Goal: Information Seeking & Learning: Learn about a topic

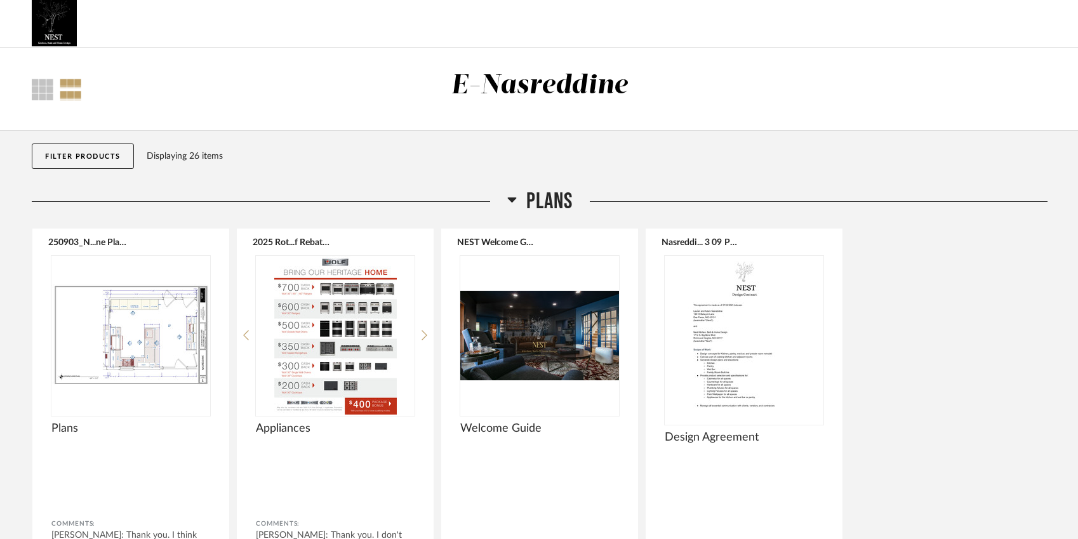
scroll to position [8, 0]
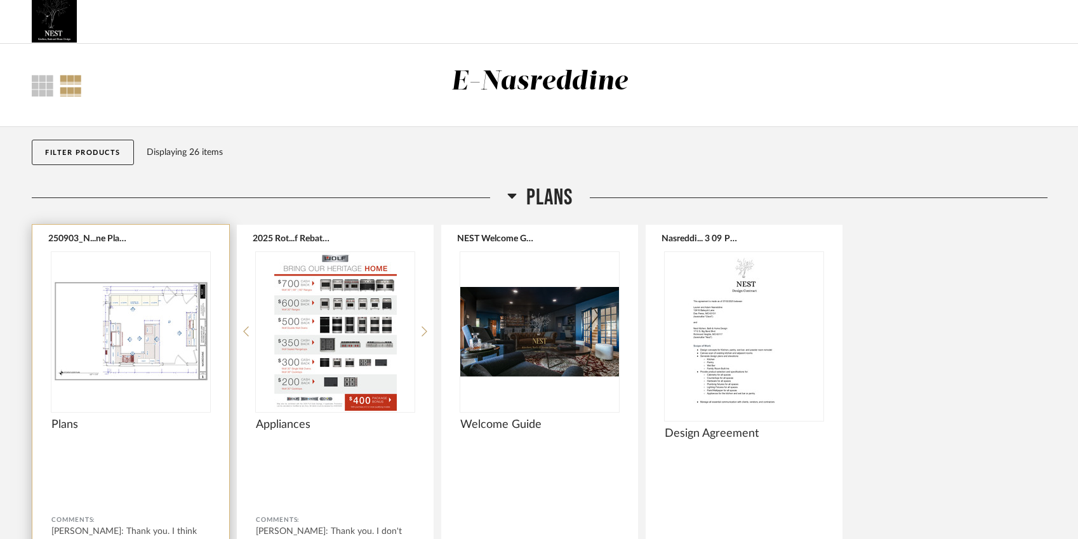
click at [163, 351] on div at bounding box center [130, 331] width 159 height 159
click at [154, 372] on img "0" at bounding box center [130, 331] width 159 height 159
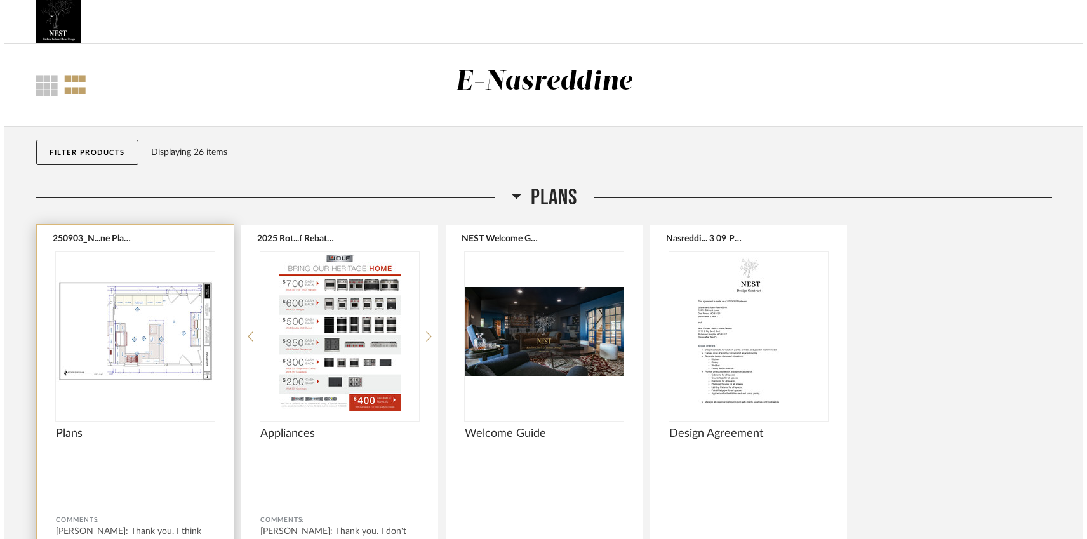
scroll to position [0, 0]
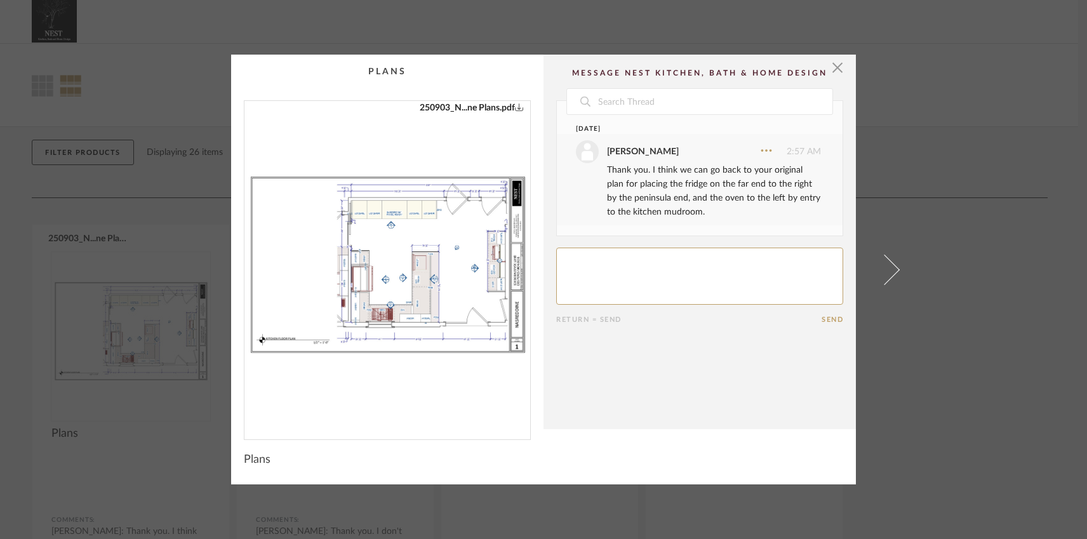
click at [426, 284] on img "0" at bounding box center [387, 265] width 286 height 328
click at [956, 359] on div "× 250903_N...ne Plans.pdf Date [DATE] [PERSON_NAME] 2:57 AM Thank you. I think …" at bounding box center [543, 269] width 1087 height 539
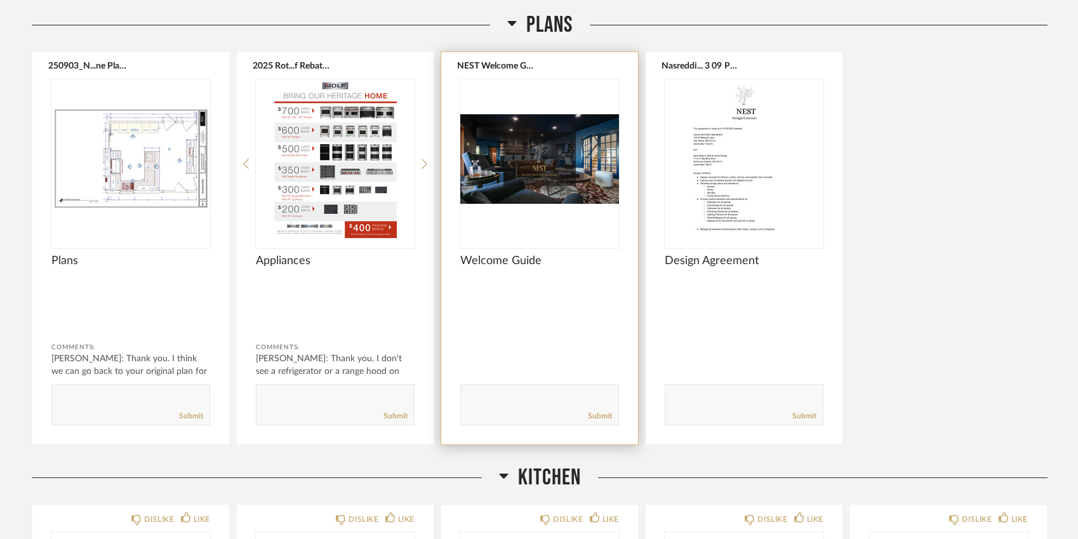
scroll to position [270, 0]
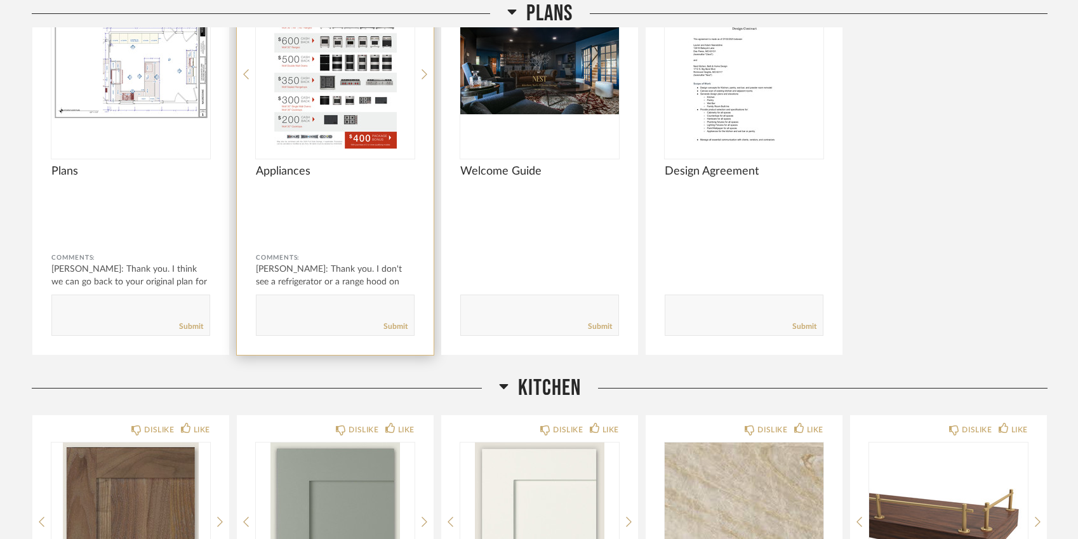
click at [383, 213] on div at bounding box center [335, 222] width 159 height 34
click at [360, 106] on img "0" at bounding box center [335, 69] width 159 height 159
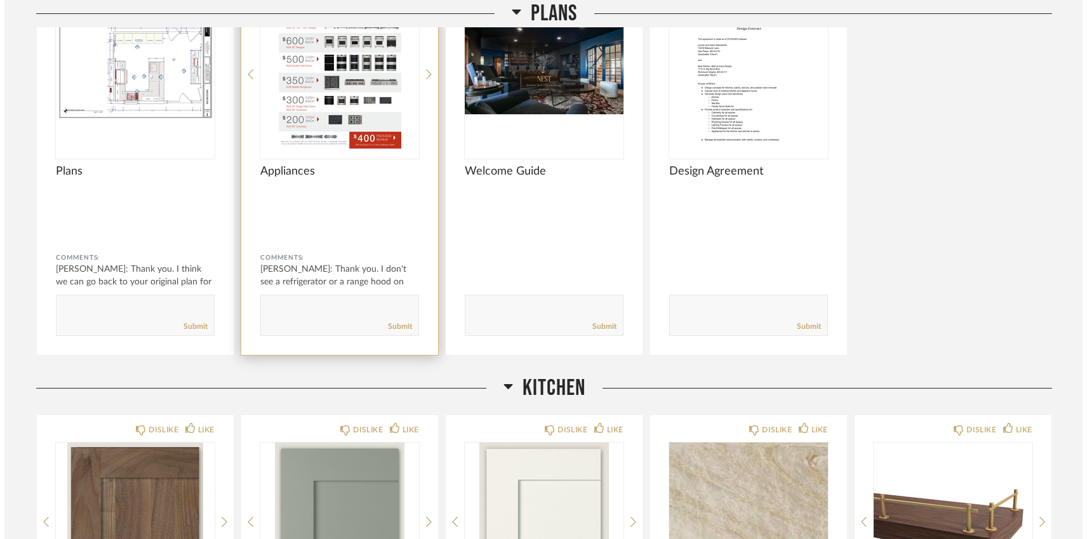
scroll to position [0, 0]
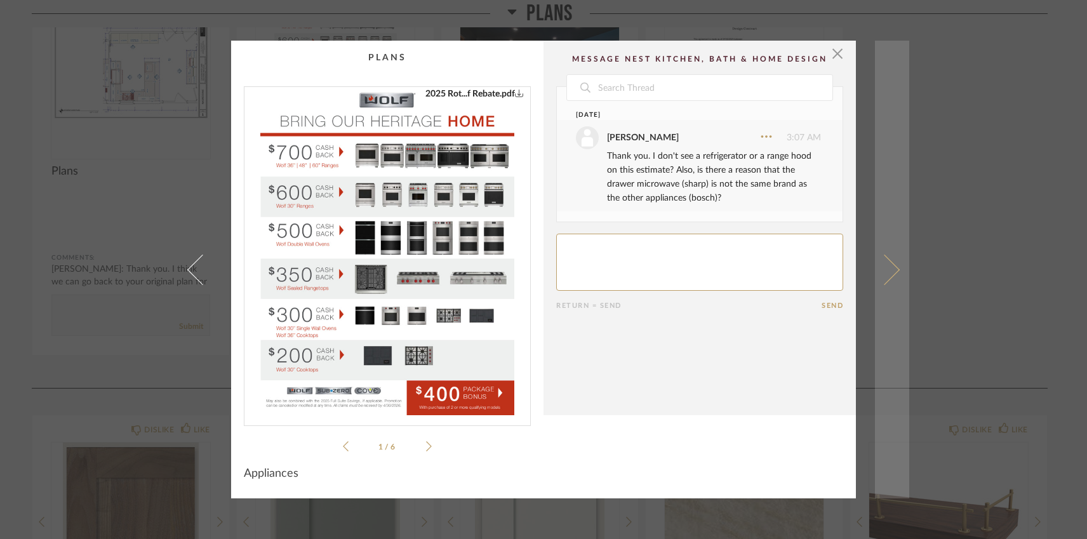
click at [885, 268] on span at bounding box center [884, 269] width 30 height 30
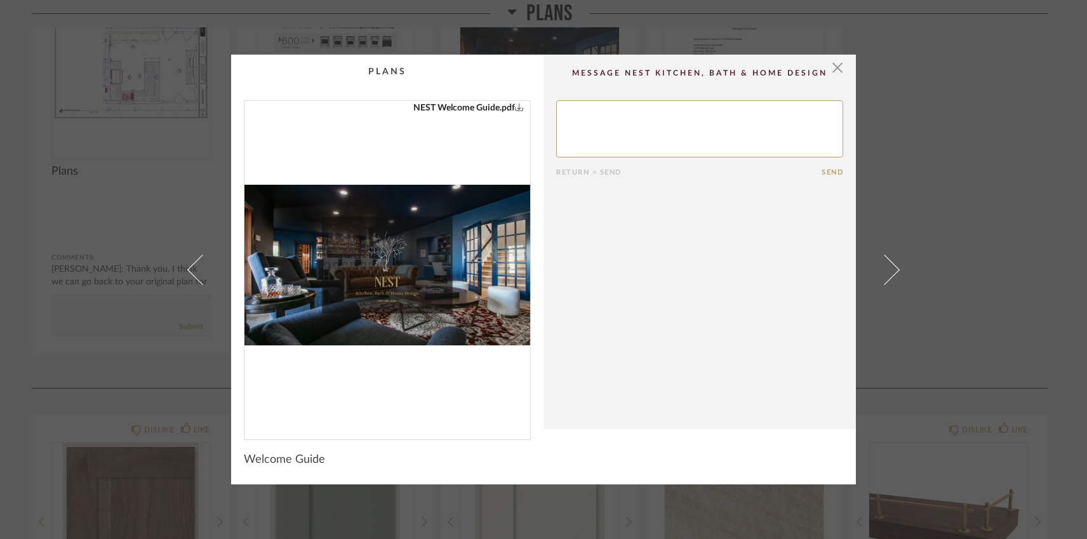
click at [885, 268] on span at bounding box center [884, 269] width 30 height 30
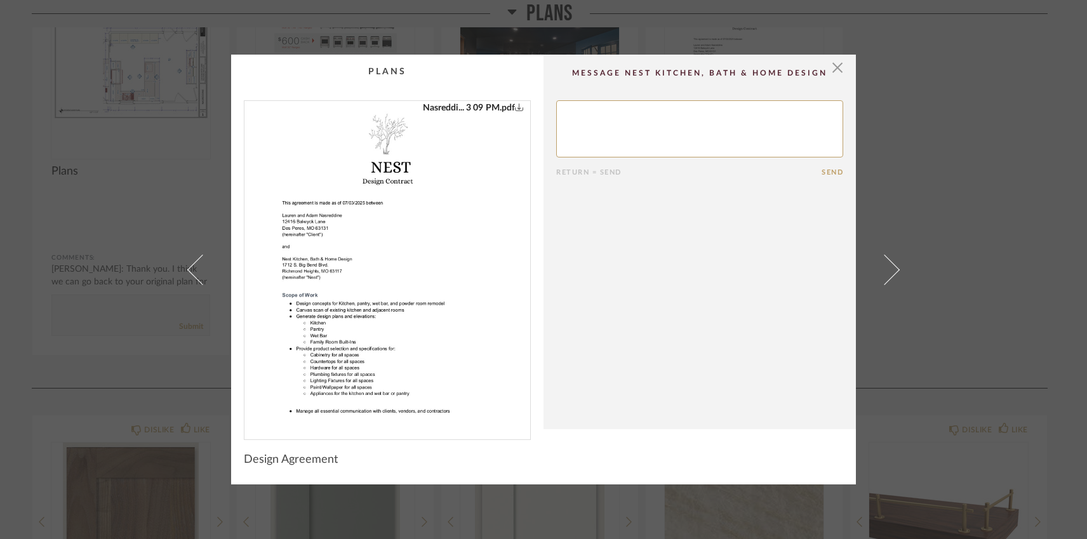
click at [978, 283] on div "× Nasreddi... 3 09 PM.pdf Return = Send Send Design Agreement" at bounding box center [543, 269] width 1087 height 539
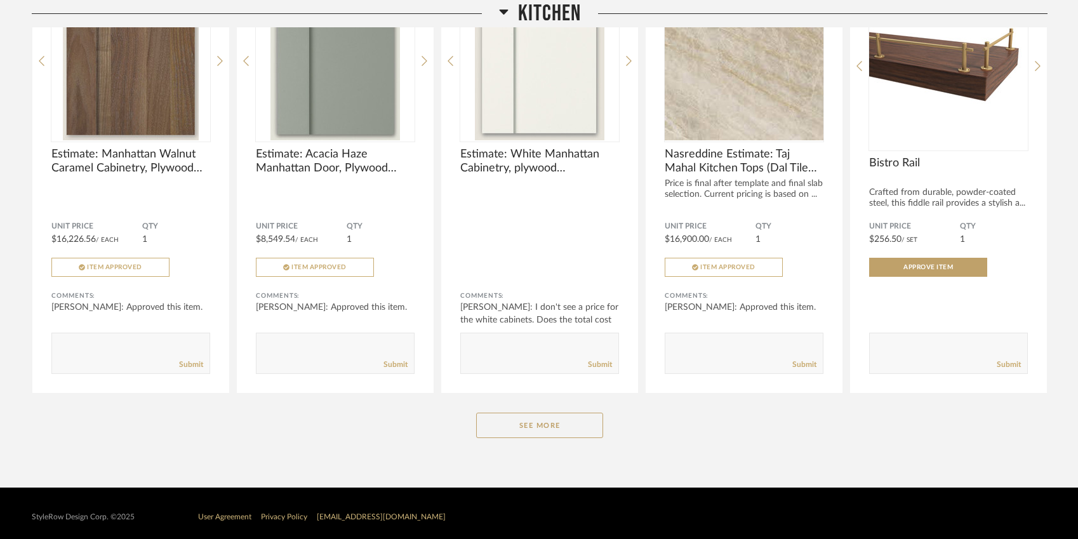
scroll to position [739, 0]
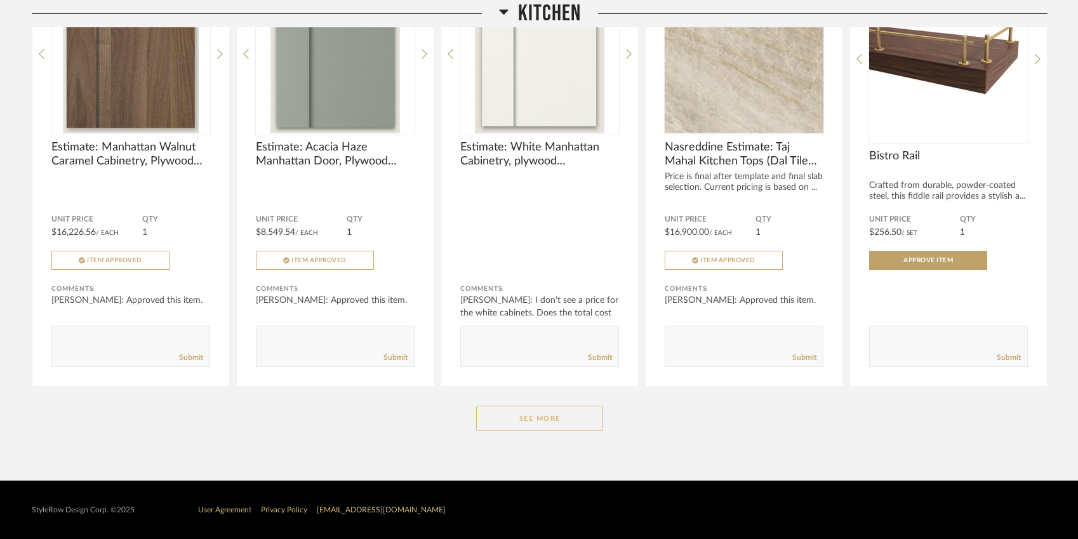
click at [535, 423] on button "See More" at bounding box center [539, 418] width 127 height 25
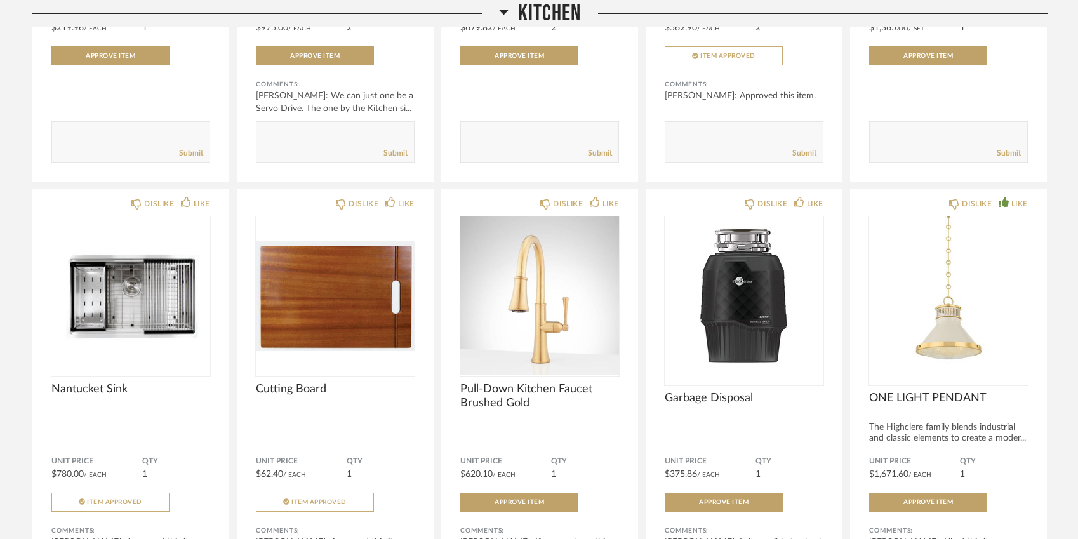
scroll to position [1450, 0]
